Goal: Submit feedback/report problem

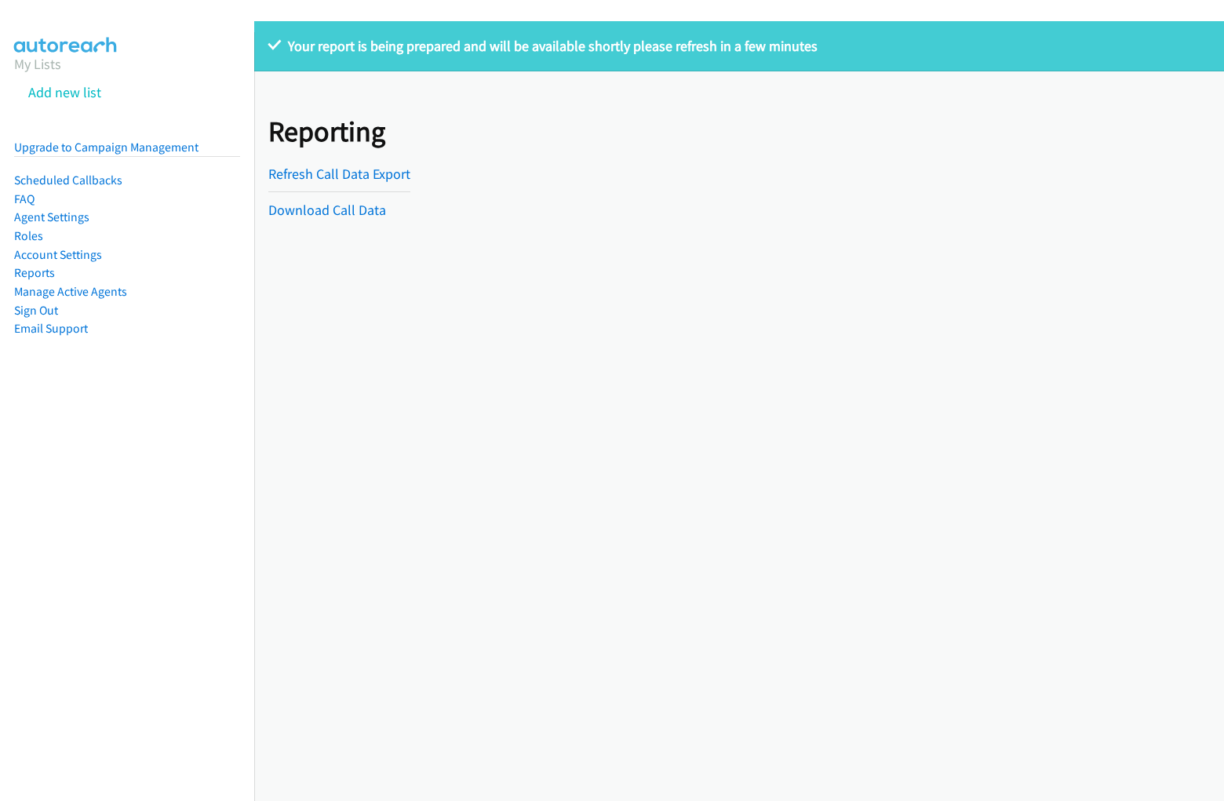
click at [612, 49] on p "Your report is being prepared and will be available shortly please refresh in a…" at bounding box center [739, 45] width 942 height 21
click at [739, 411] on div "Your report is being prepared and will be available shortly please refresh in a…" at bounding box center [739, 411] width 970 height 780
click at [733, 46] on p "Your report is being prepared and will be available shortly please refresh in a…" at bounding box center [739, 45] width 942 height 21
click at [733, 153] on div "Reporting Refresh Call Data Export Download Call Data" at bounding box center [739, 152] width 970 height 163
click at [342, 153] on div "Reporting Refresh Call Data Export Download Call Data" at bounding box center [342, 153] width 149 height 135
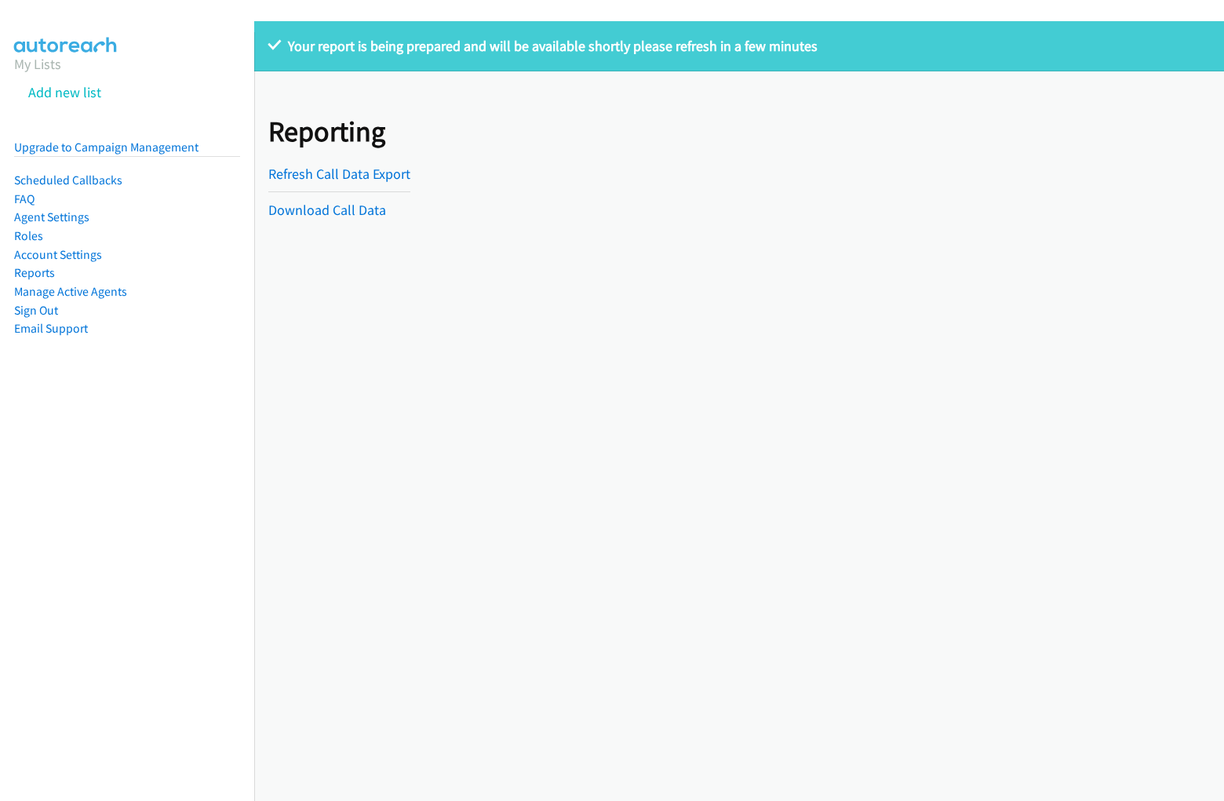
click at [342, 191] on hr at bounding box center [339, 191] width 142 height 1
click at [338, 191] on hr at bounding box center [339, 191] width 142 height 1
click at [612, 49] on p "Your report is being prepared and will be available shortly please refresh in a…" at bounding box center [739, 45] width 942 height 21
click at [739, 411] on div "Your report is being prepared and will be available shortly please refresh in a…" at bounding box center [739, 411] width 970 height 780
click at [733, 46] on p "Your report is being prepared and will be available shortly please refresh in a…" at bounding box center [739, 45] width 942 height 21
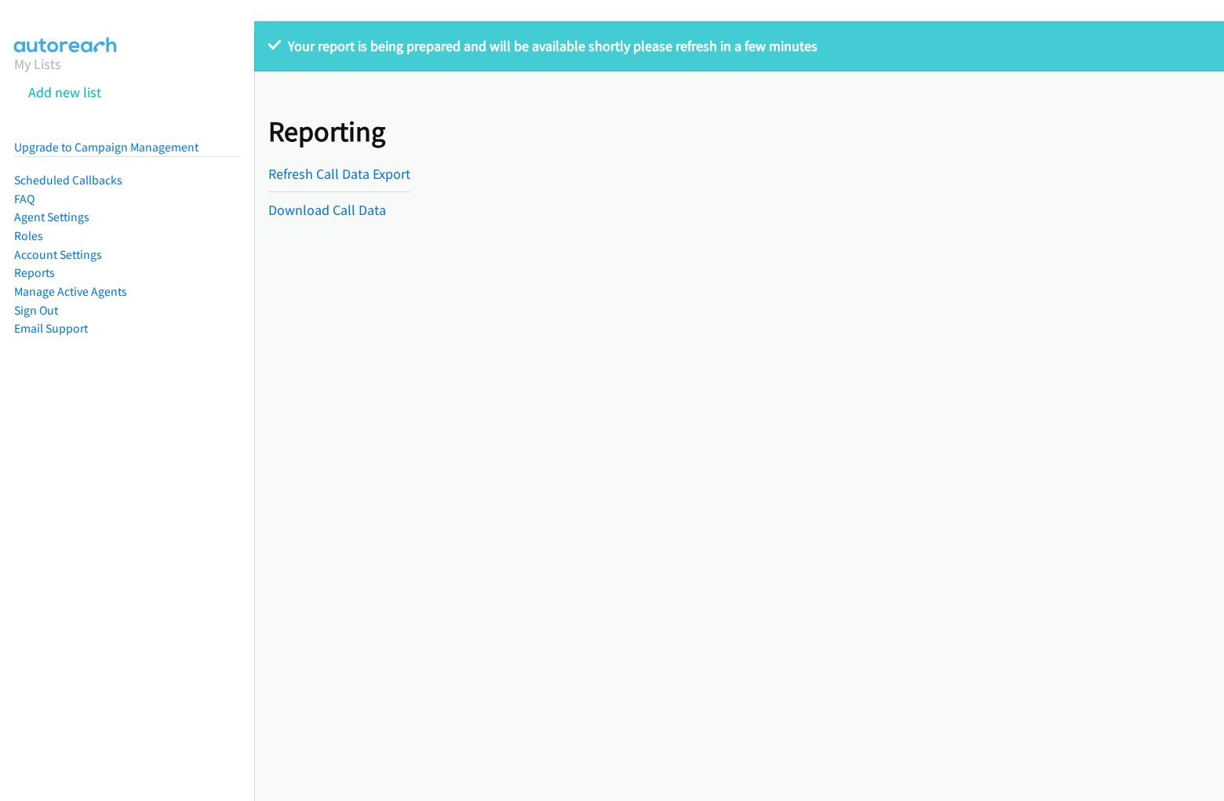
click at [733, 153] on div "Reporting Refresh Call Data Export Download Call Data" at bounding box center [739, 152] width 970 height 163
click at [342, 153] on div "Reporting Refresh Call Data Export Download Call Data" at bounding box center [342, 153] width 149 height 135
click at [342, 191] on hr at bounding box center [339, 191] width 142 height 1
click at [338, 191] on hr at bounding box center [339, 191] width 142 height 1
click at [612, 49] on p "Your report is being prepared and will be available shortly please refresh in a…" at bounding box center [739, 45] width 942 height 21
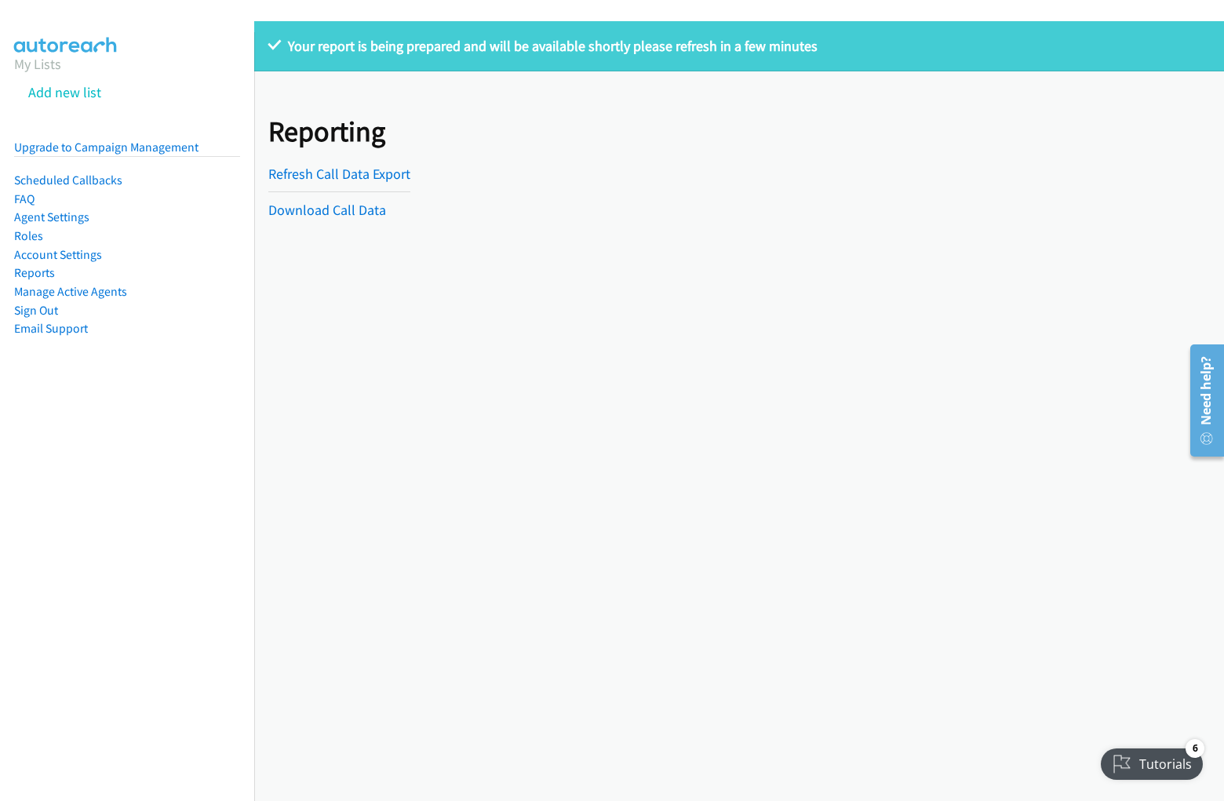
click at [739, 411] on div "Your report is being prepared and will be available shortly please refresh in a…" at bounding box center [739, 411] width 970 height 780
click at [733, 46] on p "Your report is being prepared and will be available shortly please refresh in a…" at bounding box center [739, 45] width 942 height 21
click at [733, 153] on div "Reporting Refresh Call Data Export Download Call Data" at bounding box center [739, 152] width 970 height 163
click at [342, 153] on div "Reporting Refresh Call Data Export Download Call Data" at bounding box center [342, 153] width 149 height 135
click at [342, 191] on hr at bounding box center [339, 191] width 142 height 1
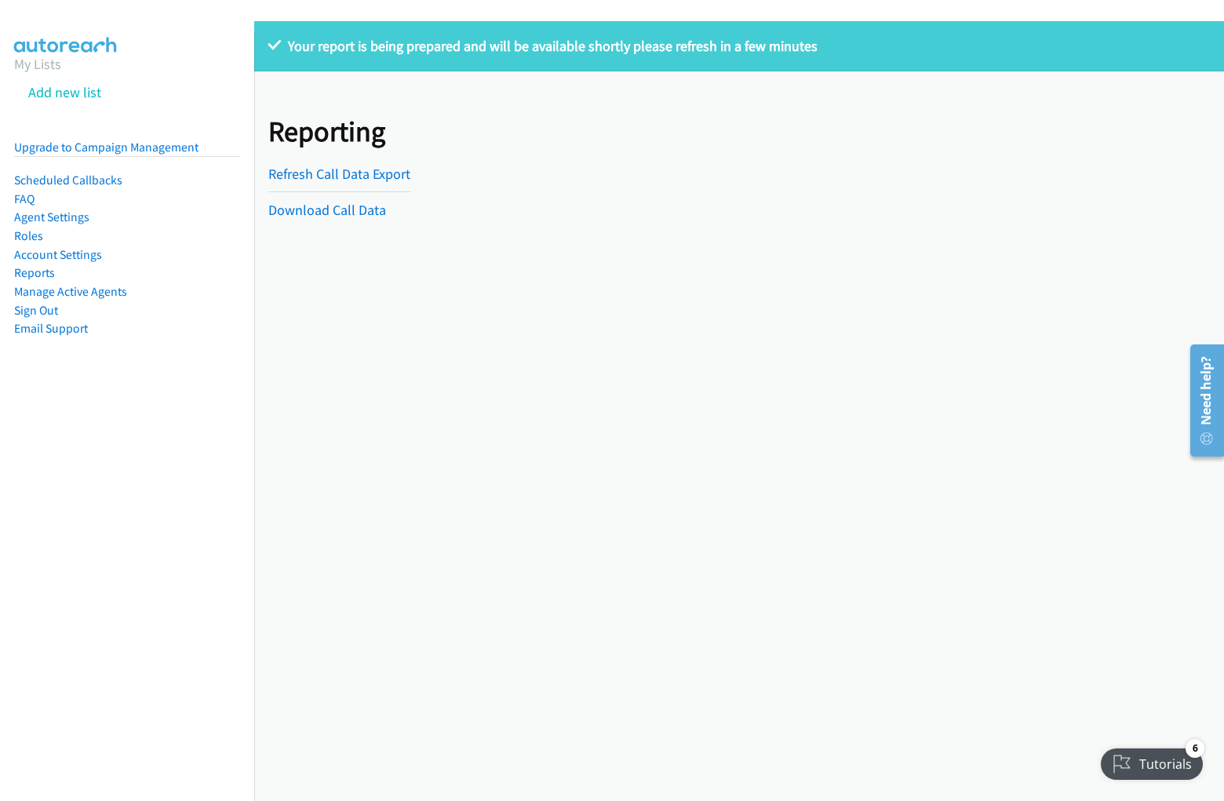
click at [338, 191] on hr at bounding box center [339, 191] width 142 height 1
